Goal: Task Accomplishment & Management: Manage account settings

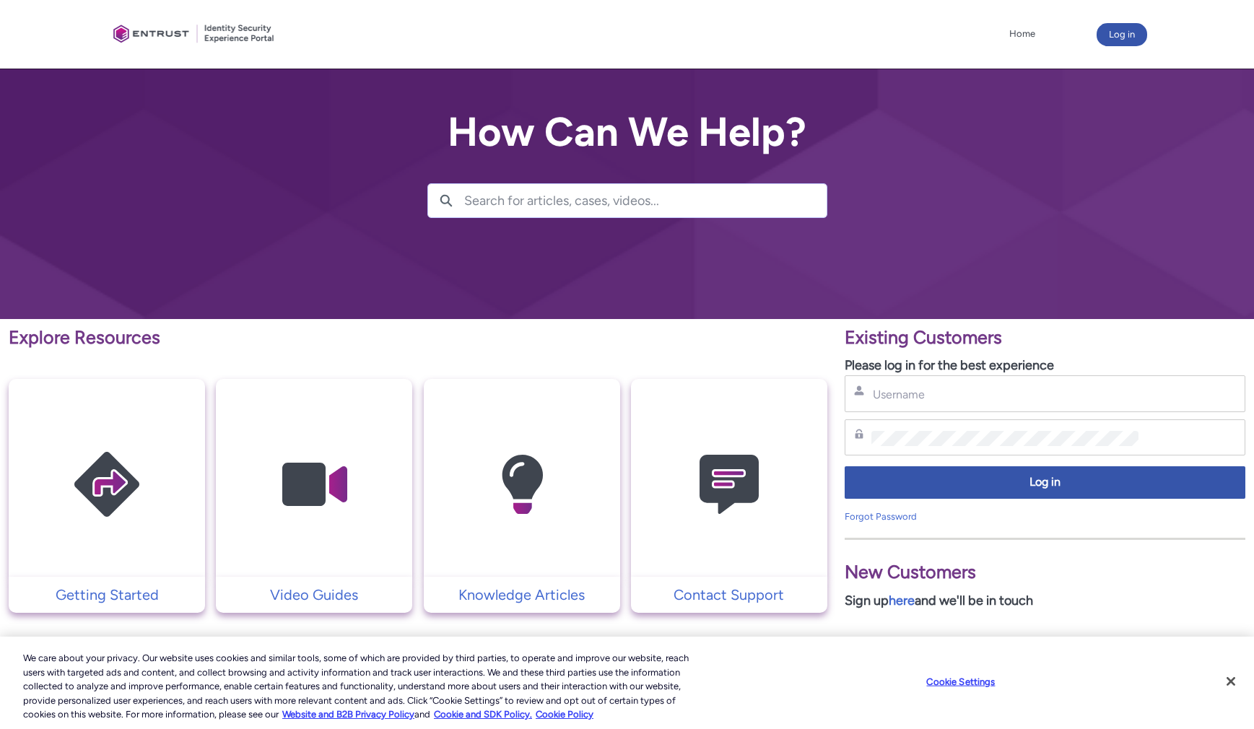
click at [474, 203] on input "Search for articles, cases, videos..." at bounding box center [645, 200] width 362 height 33
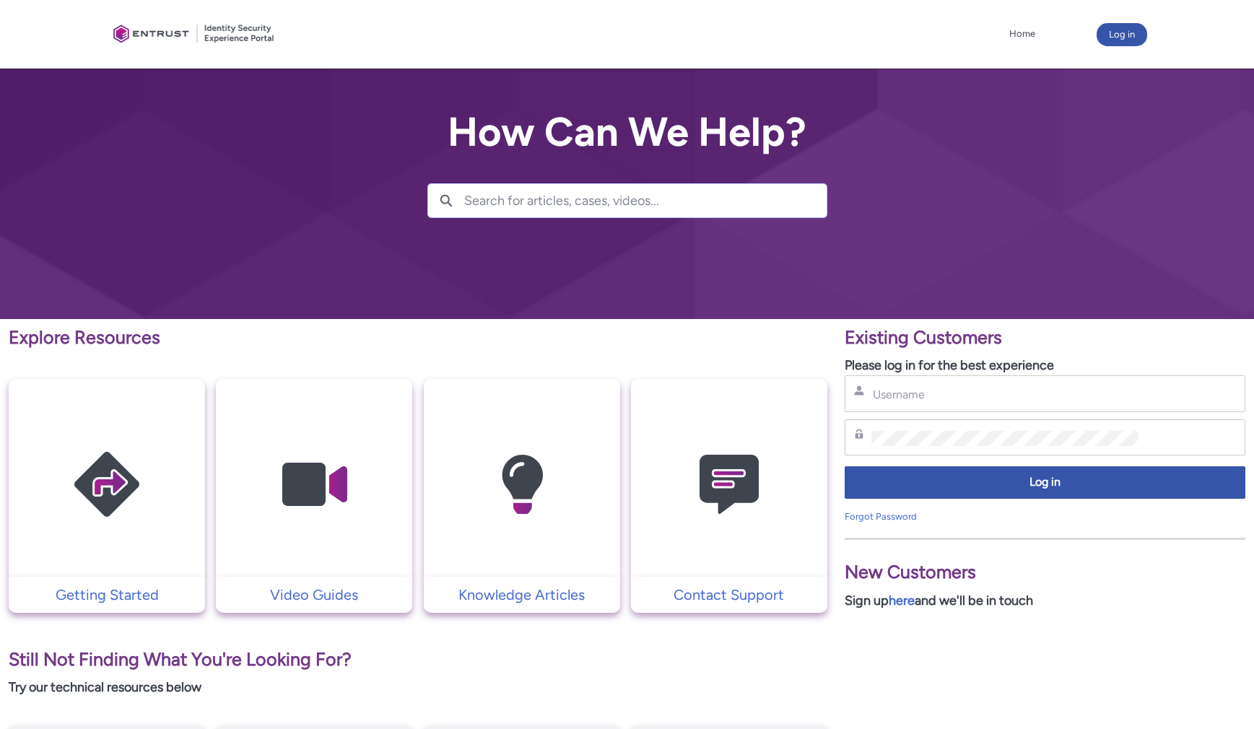
click at [728, 514] on img at bounding box center [728, 484] width 137 height 155
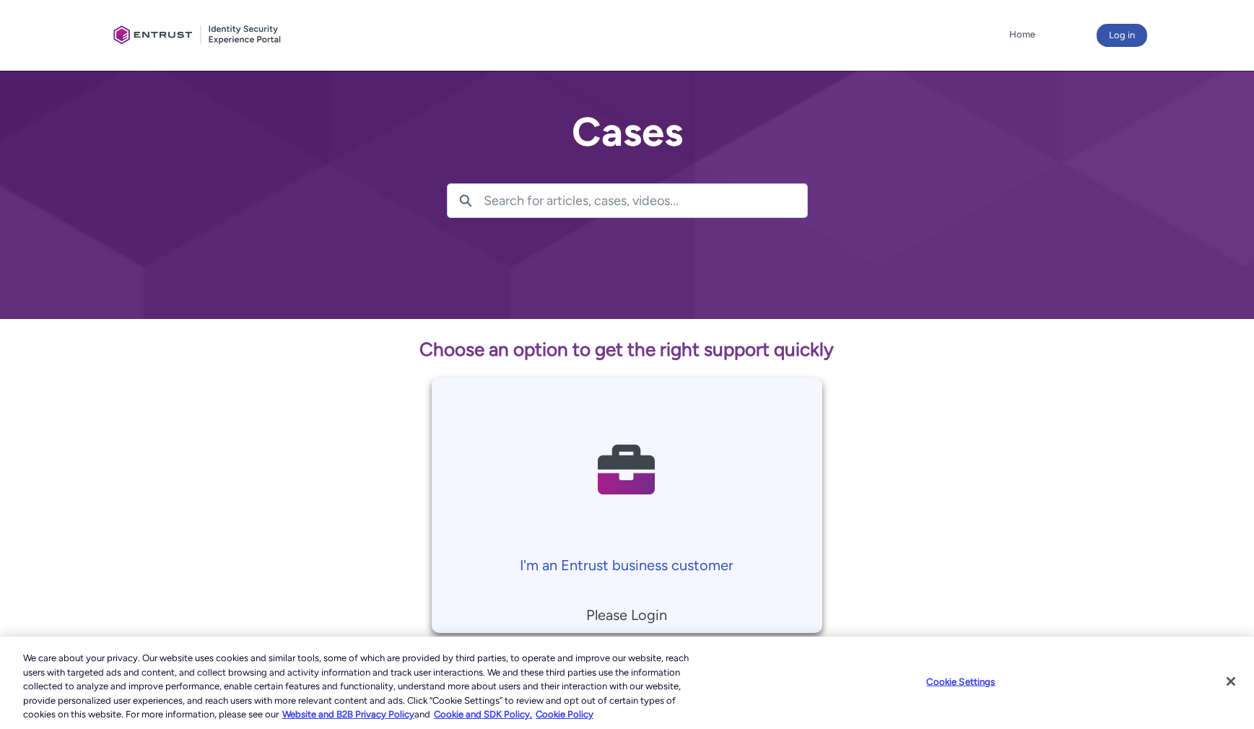
click at [669, 564] on p "I'm an Entrust business customer" at bounding box center [627, 565] width 376 height 22
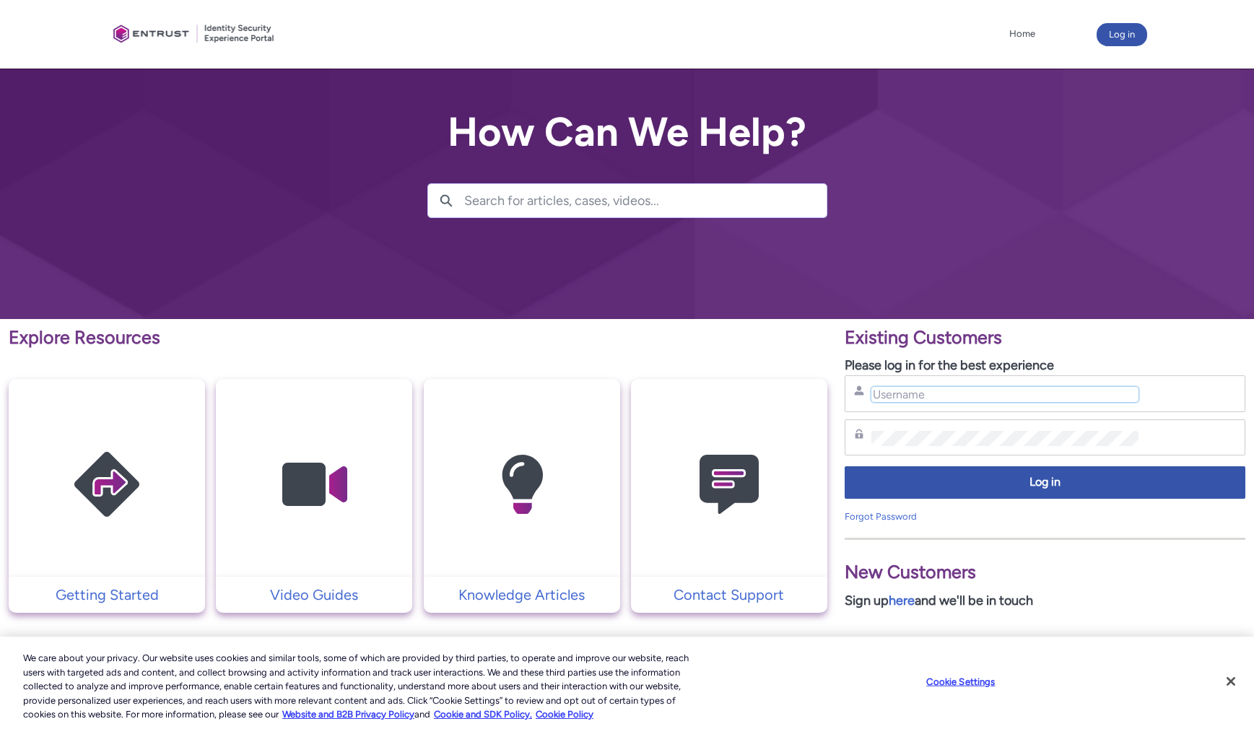
click at [900, 401] on input "Username" at bounding box center [1004, 394] width 267 height 15
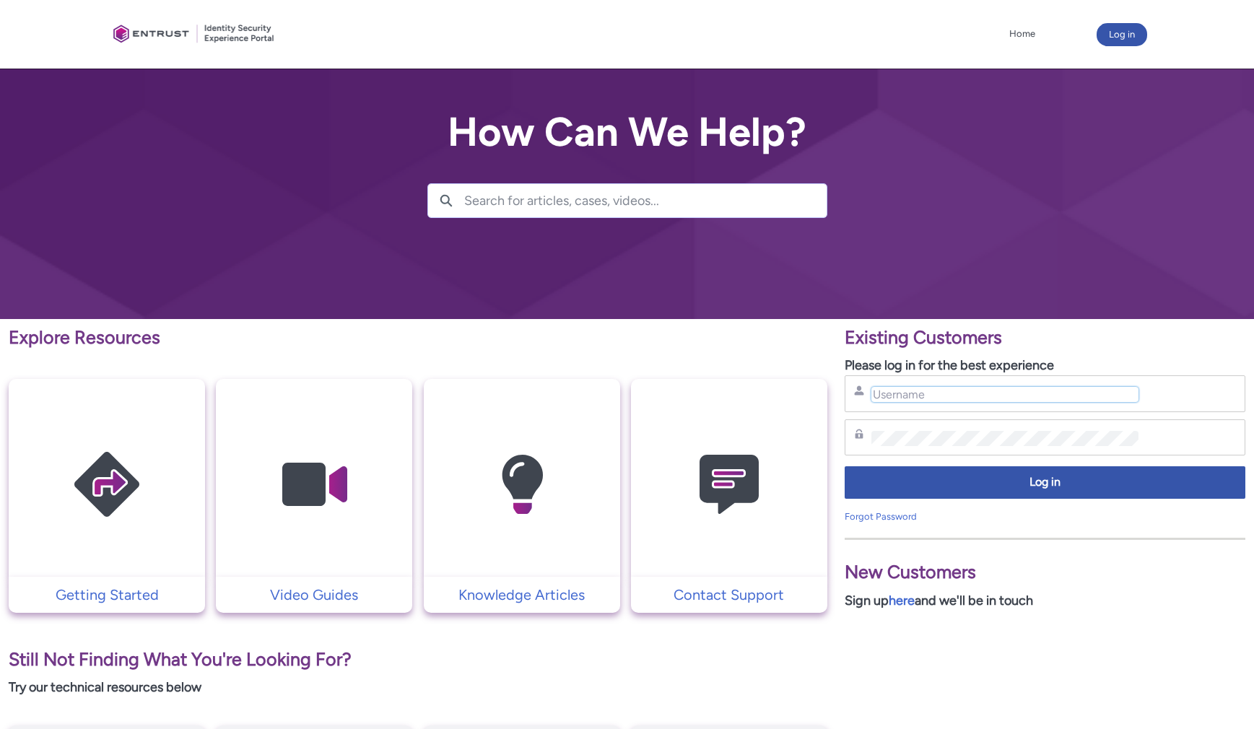
click at [912, 398] on input "Username" at bounding box center [1004, 394] width 267 height 15
type input "jianga@mail.nlm.nih.gov"
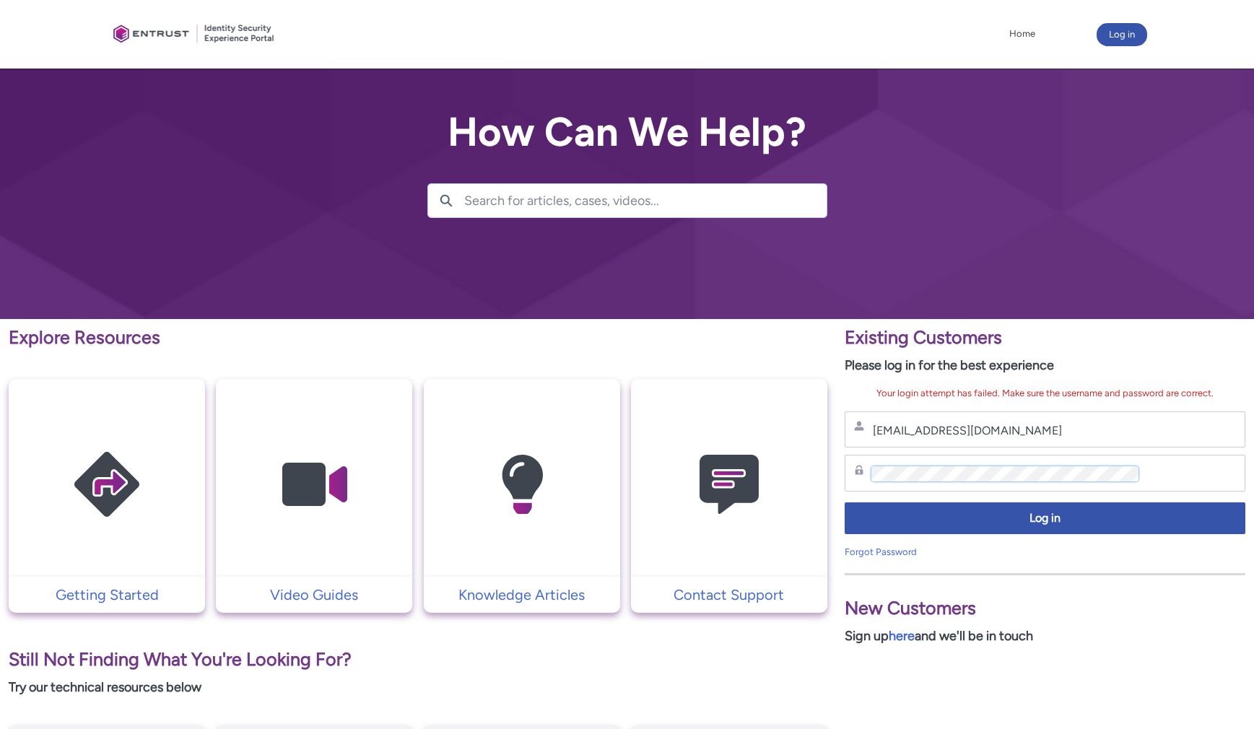
click at [693, 481] on div "Explore Resources Getting Started Video Guides Knowledge Articles Contact Suppo…" at bounding box center [627, 639] width 1254 height 640
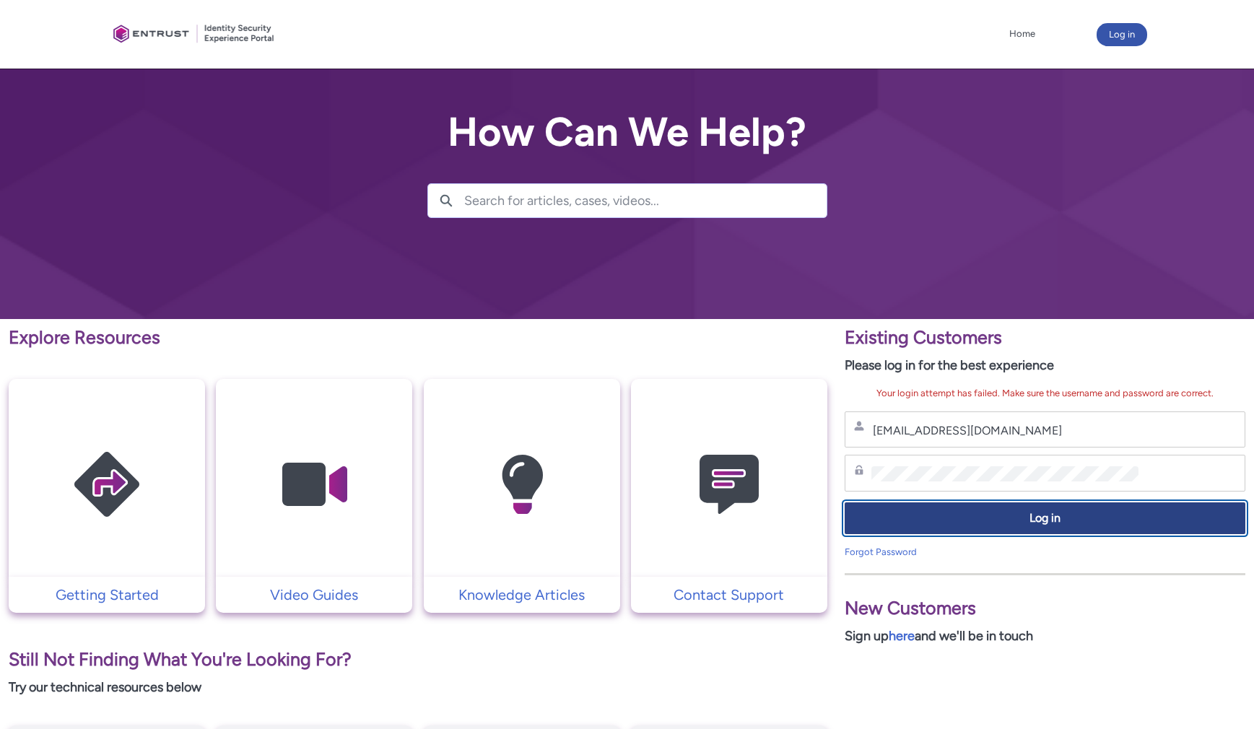
click at [1055, 522] on span "Log in" at bounding box center [1045, 518] width 382 height 17
click at [1029, 514] on span "Log in" at bounding box center [1045, 518] width 382 height 17
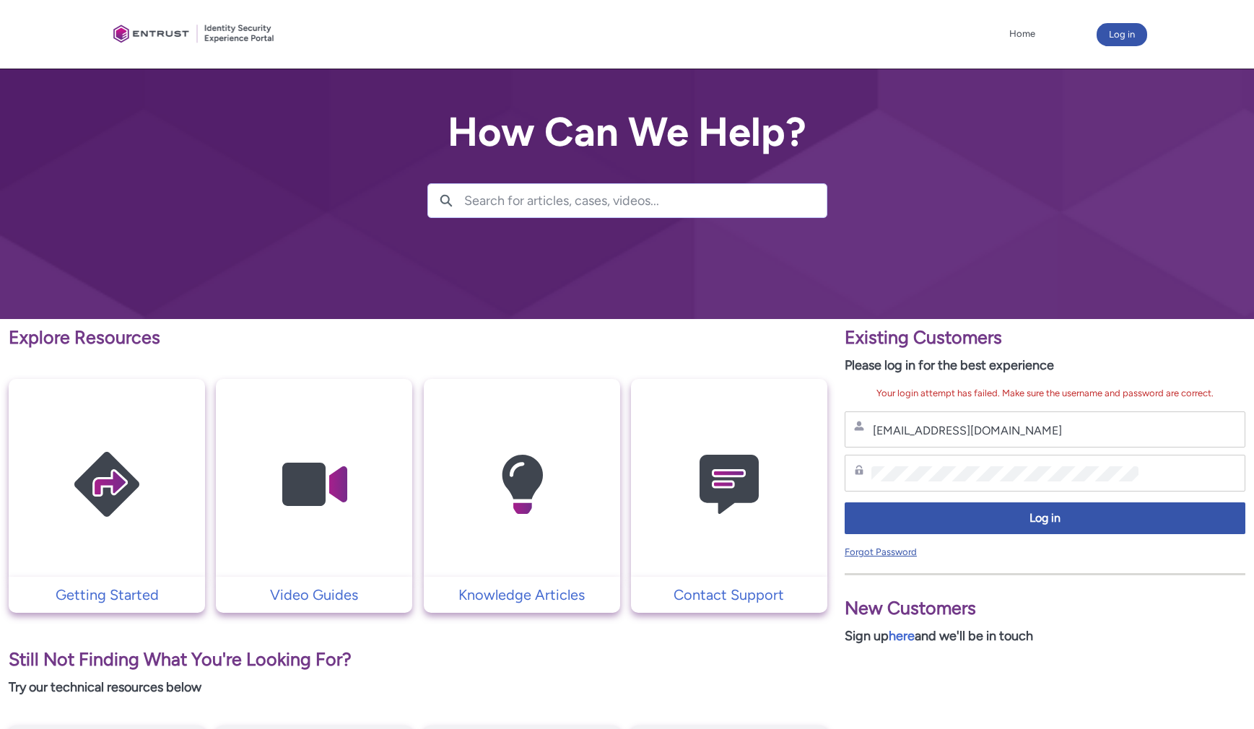
click at [873, 546] on link "Forgot Password" at bounding box center [880, 551] width 72 height 11
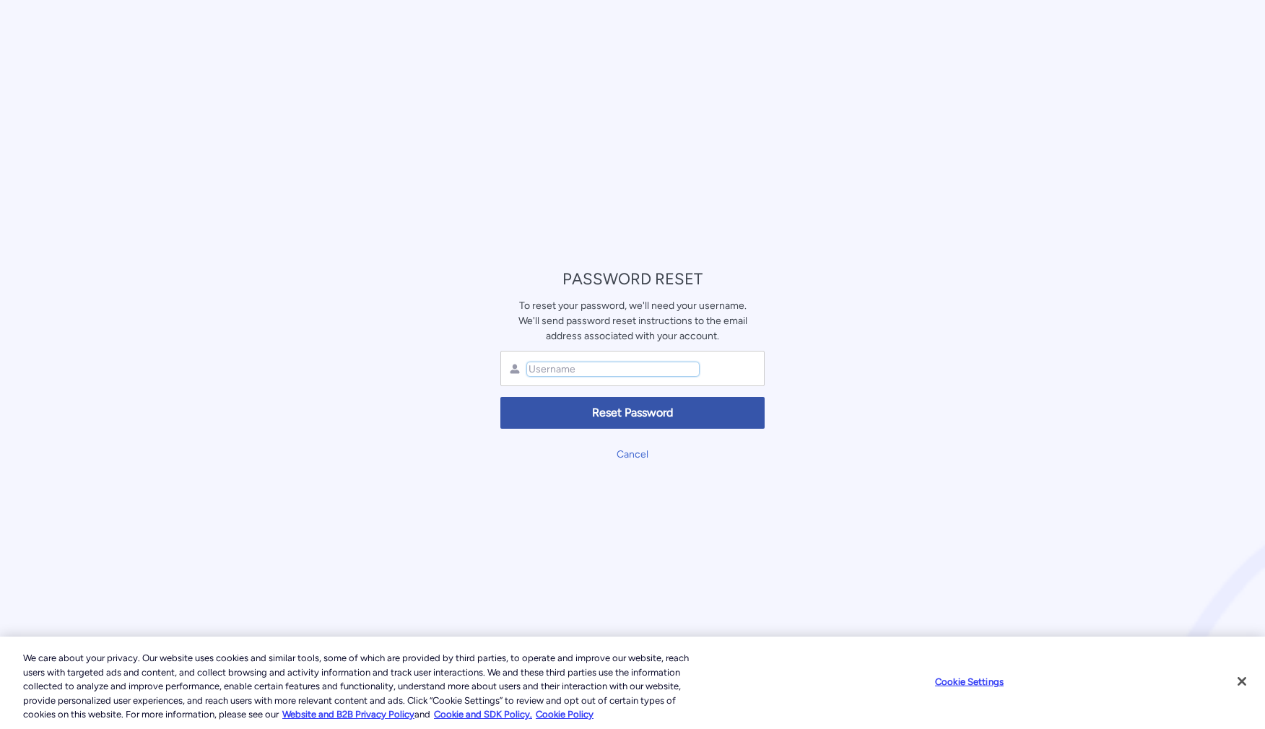
click at [548, 370] on input "text" at bounding box center [613, 369] width 172 height 14
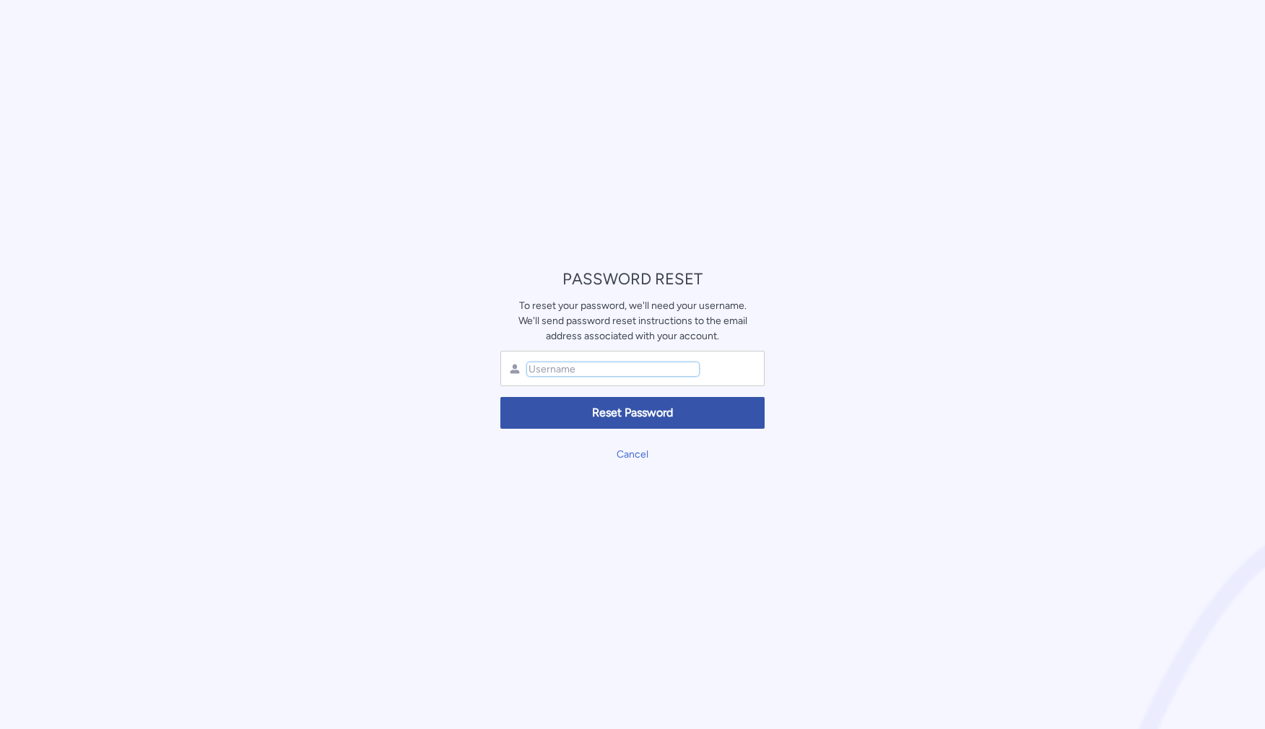
click at [617, 369] on input "text" at bounding box center [613, 369] width 172 height 14
click at [577, 370] on input "text" at bounding box center [613, 369] width 172 height 14
type input "jianga@mail.nlm.nih.gov"
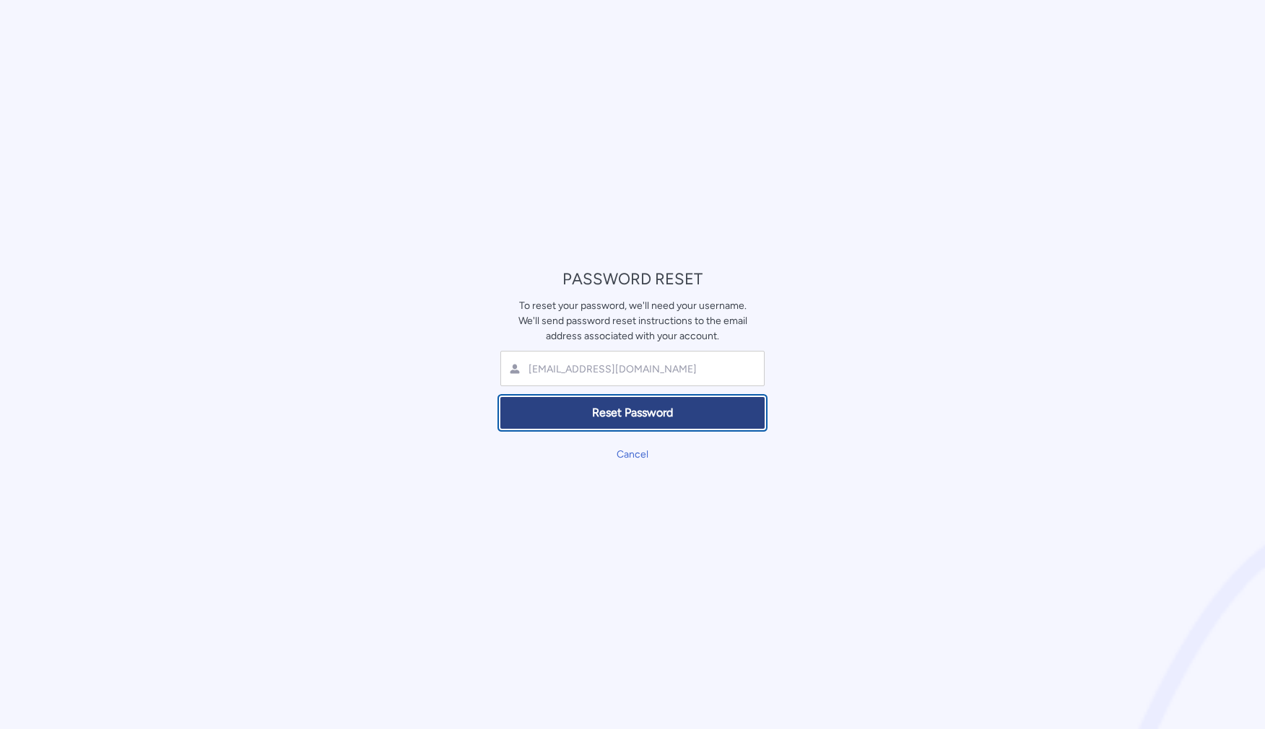
click at [628, 414] on span "Reset Password" at bounding box center [632, 413] width 245 height 17
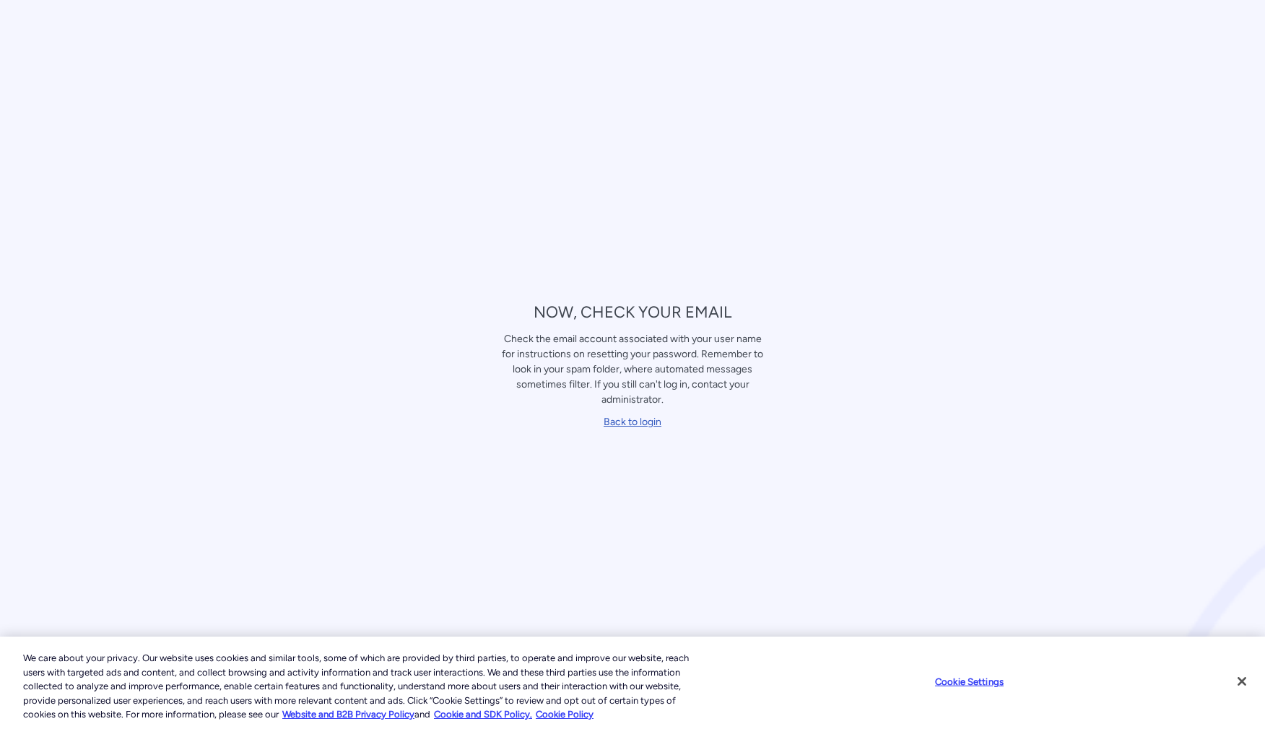
click at [642, 421] on link "Back to login" at bounding box center [632, 422] width 58 height 12
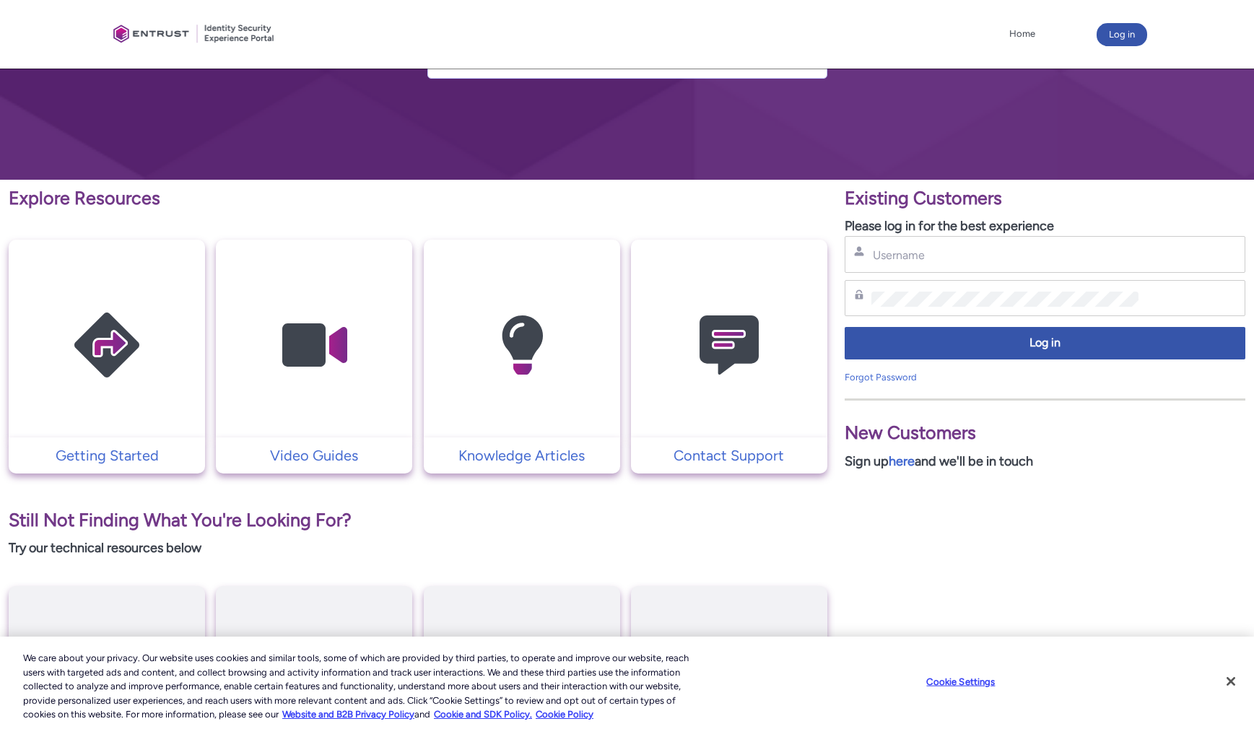
scroll to position [70, 0]
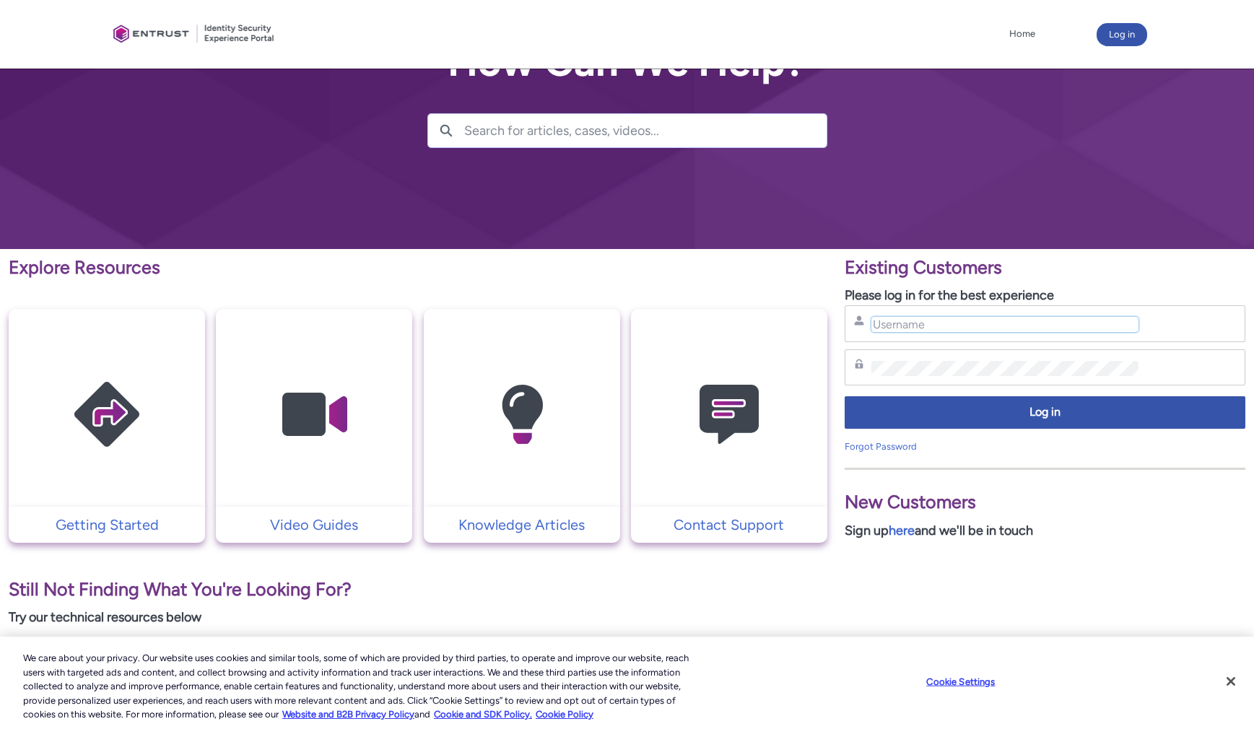
click at [925, 325] on input "Username" at bounding box center [1004, 324] width 267 height 15
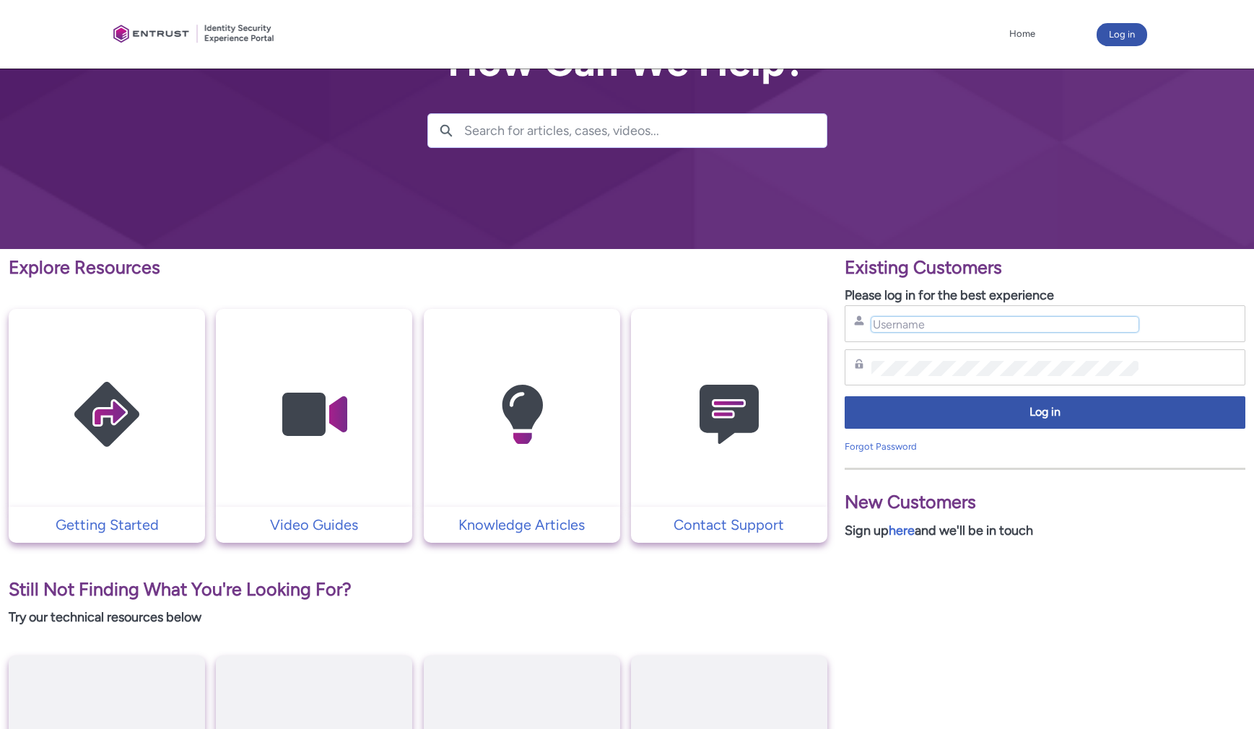
click at [926, 323] on input "Username" at bounding box center [1004, 324] width 267 height 15
type input "jianga@mail.nlm.nih.gov"
click at [883, 449] on link "Forgot Password" at bounding box center [880, 446] width 72 height 11
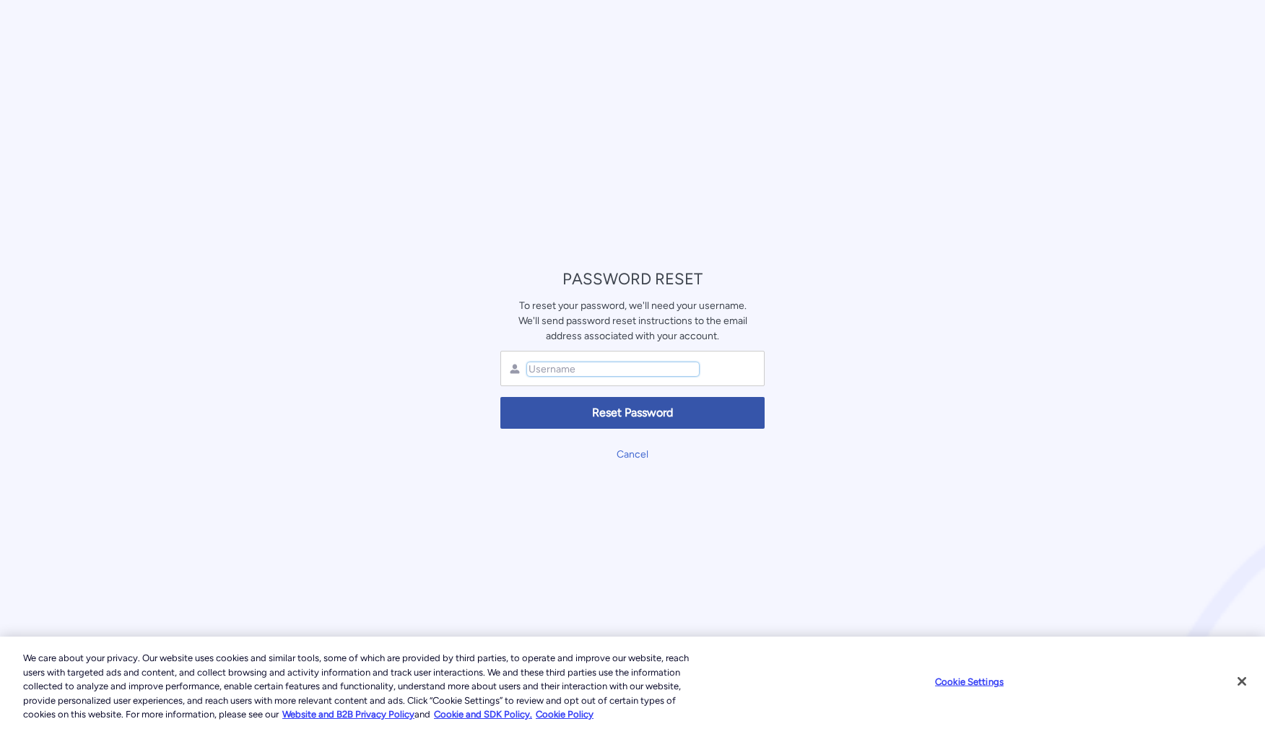
click at [593, 371] on input "text" at bounding box center [613, 369] width 172 height 14
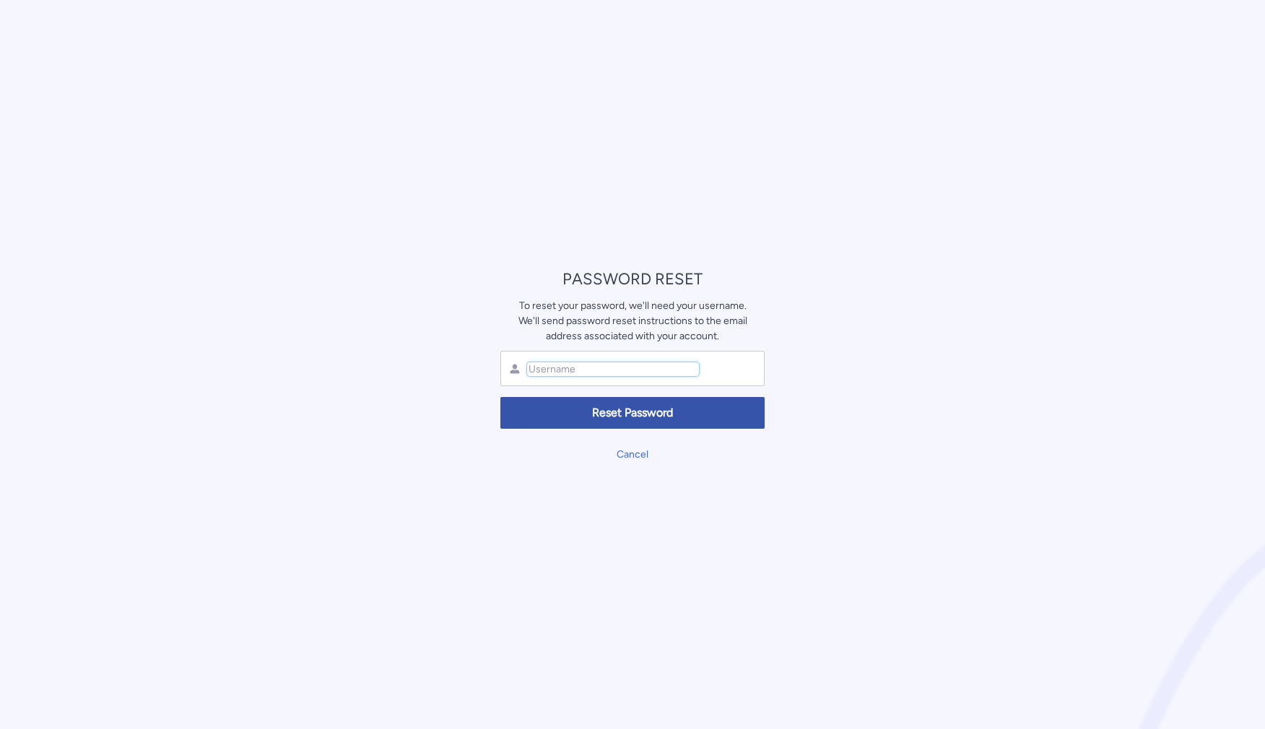
click at [582, 370] on input "text" at bounding box center [613, 369] width 172 height 14
type input "jianga@mail.nlm.nih.gov"
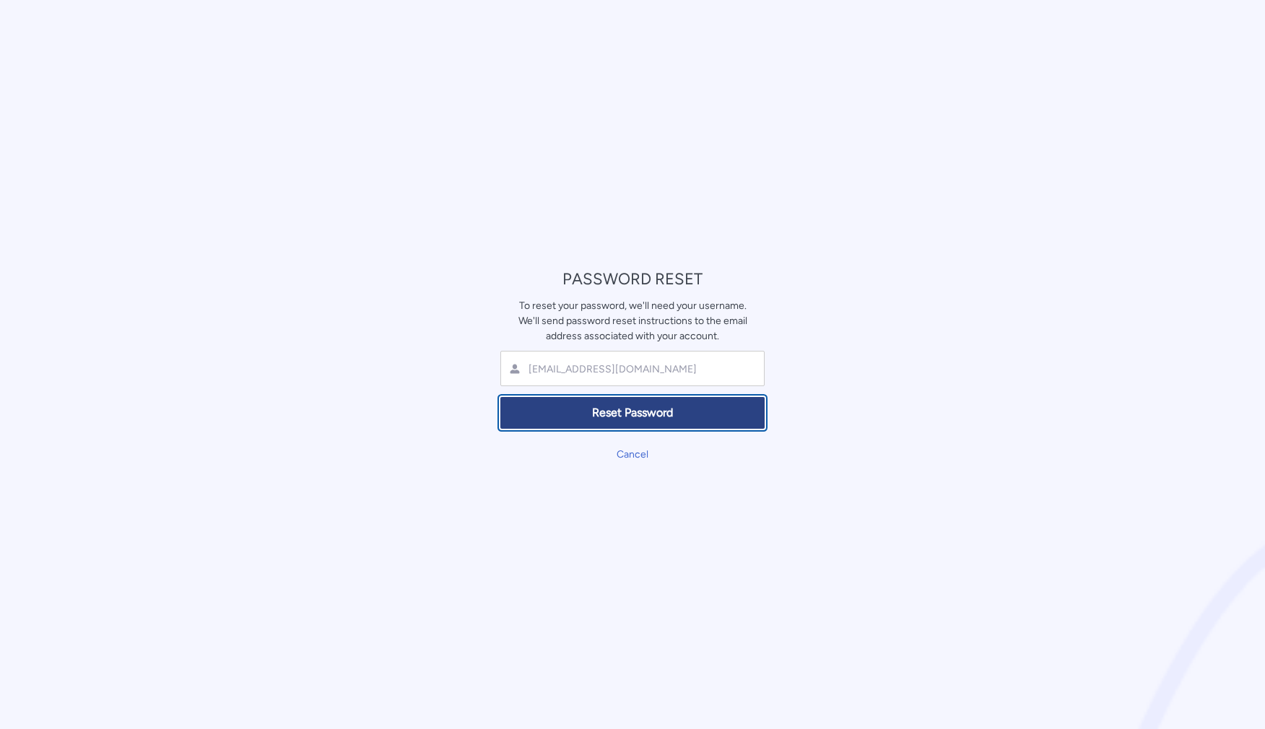
click at [651, 413] on span "Reset Password" at bounding box center [632, 413] width 245 height 17
